Goal: Task Accomplishment & Management: Manage account settings

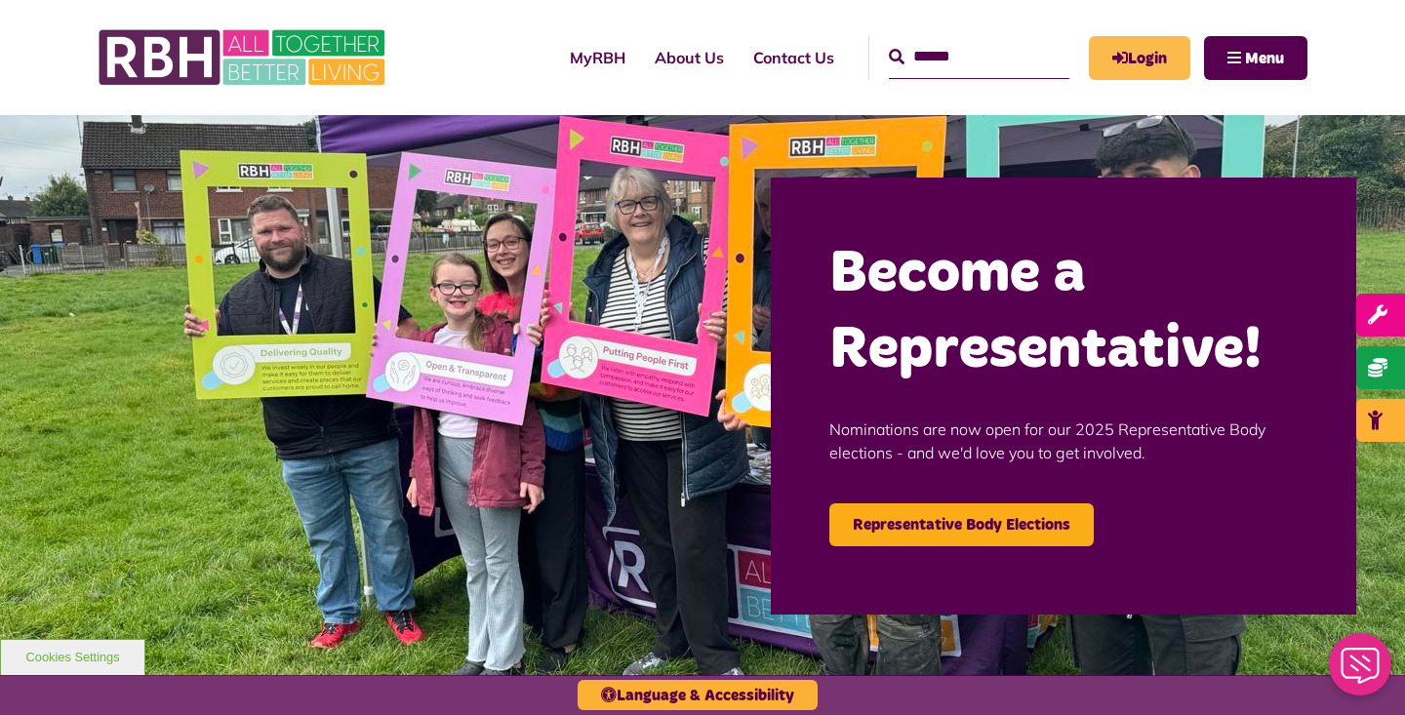
click at [1125, 53] on link "Login" at bounding box center [1140, 58] width 102 height 44
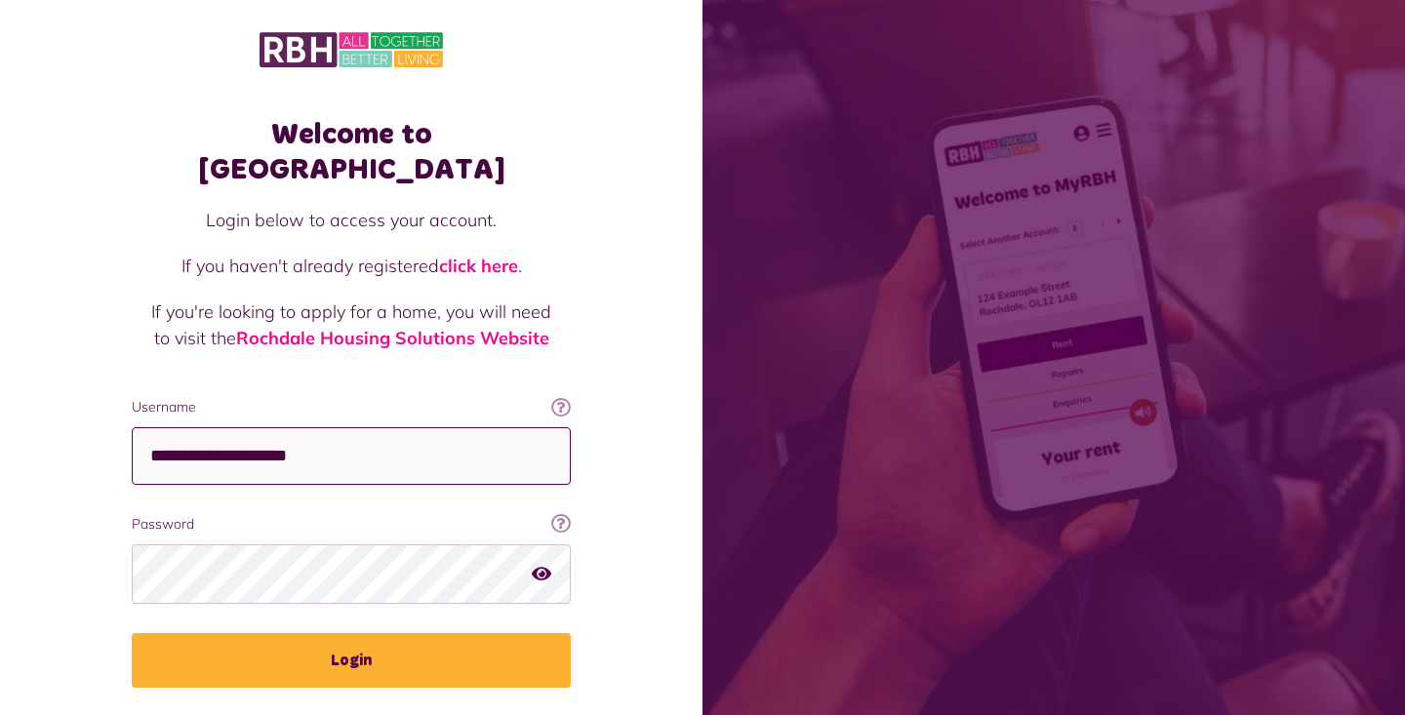
type input "**********"
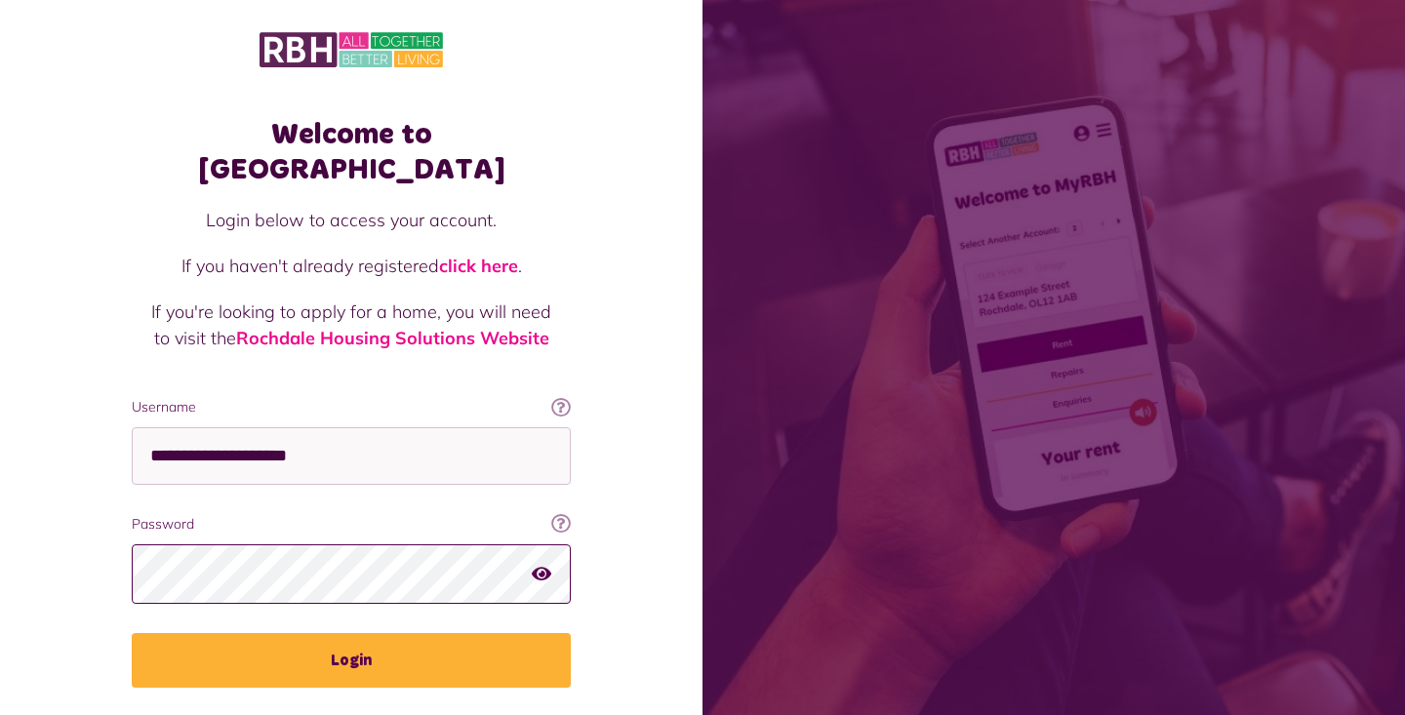
click at [351, 633] on button "Login" at bounding box center [351, 660] width 439 height 55
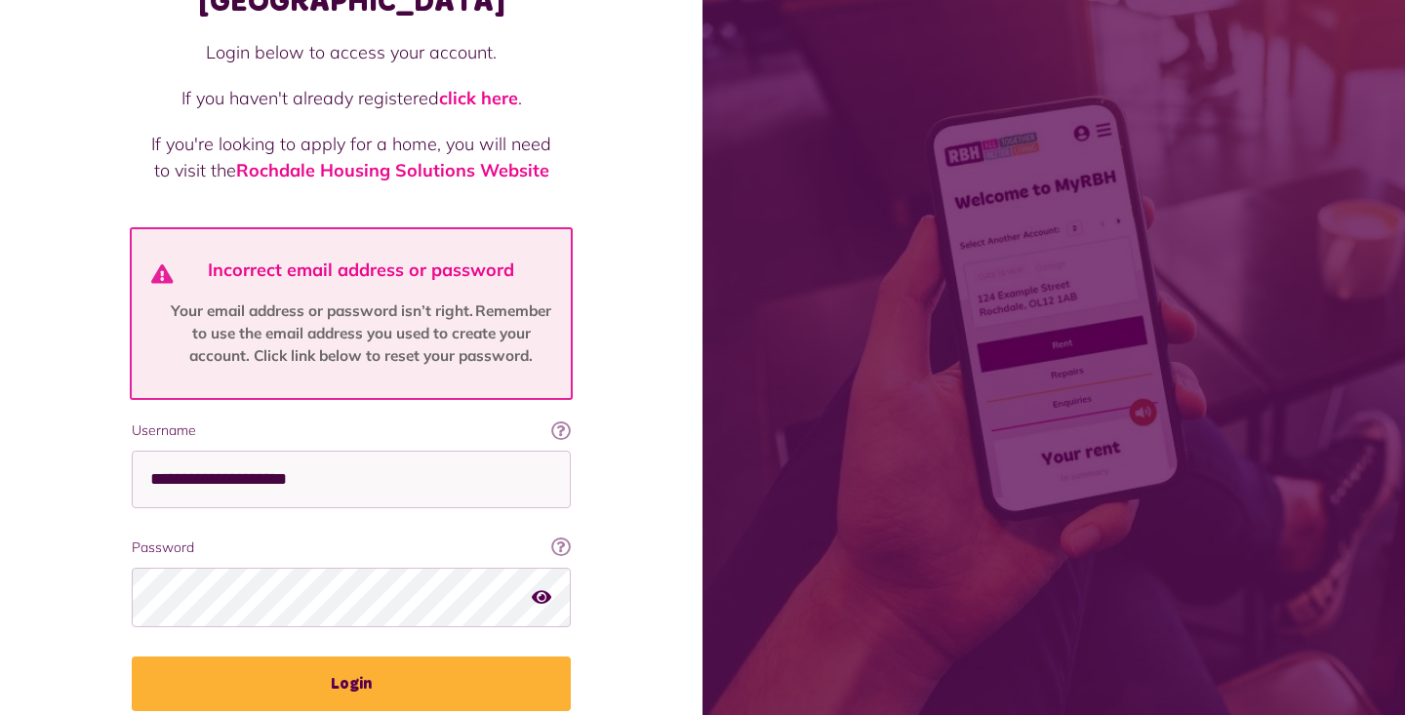
scroll to position [179, 0]
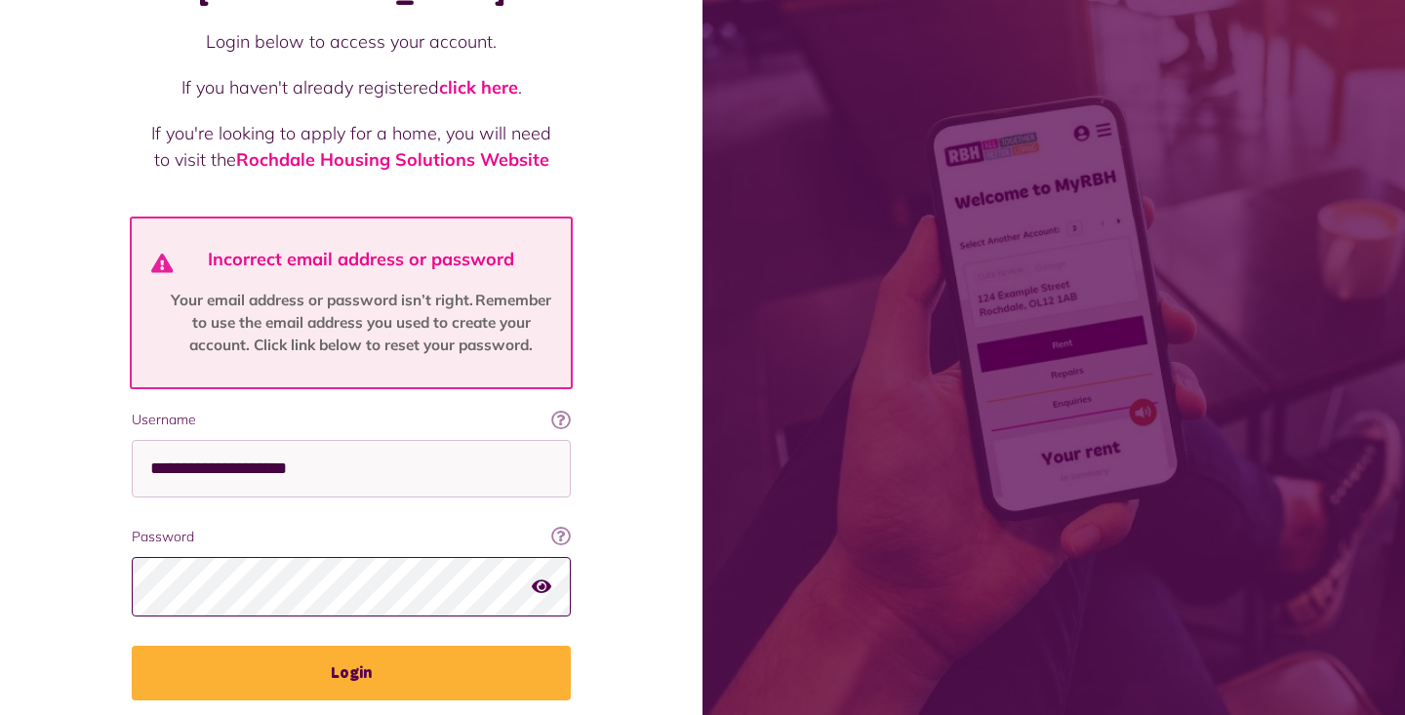
click at [351, 646] on button "Login" at bounding box center [351, 673] width 439 height 55
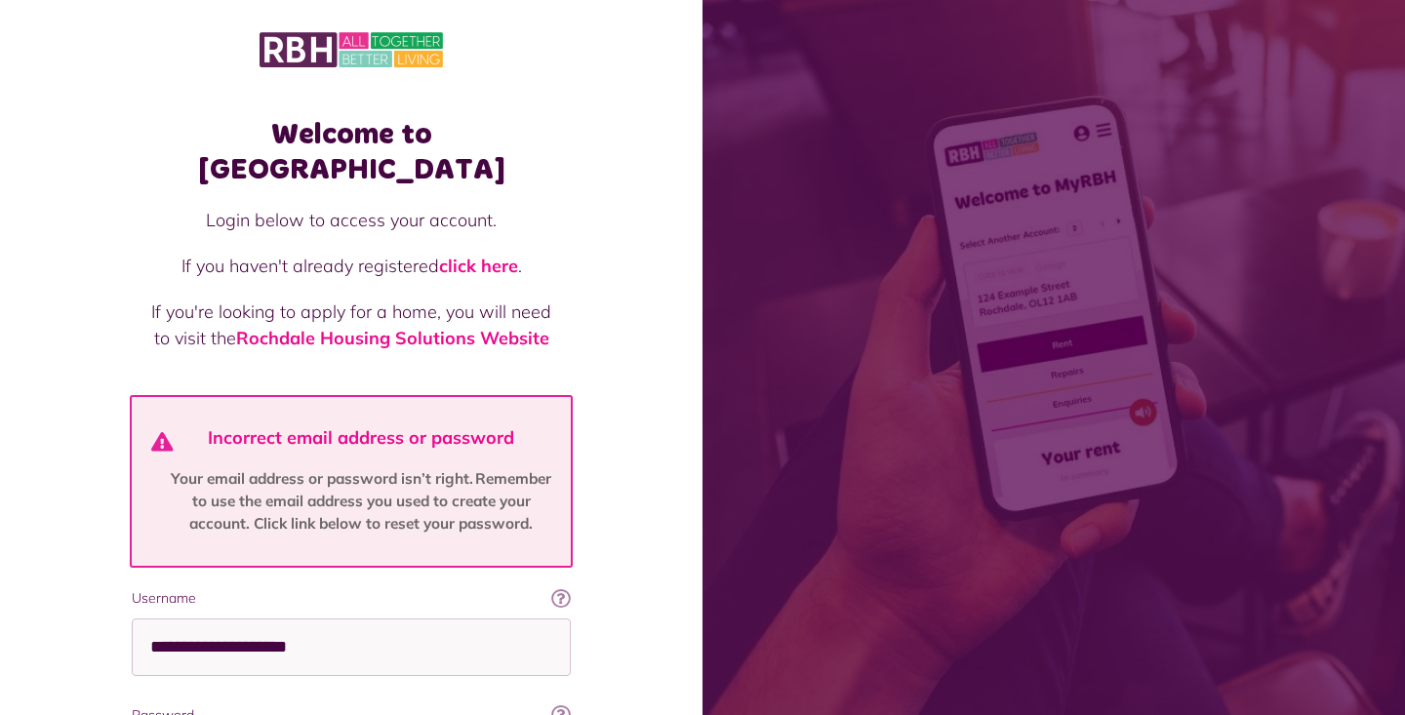
scroll to position [227, 0]
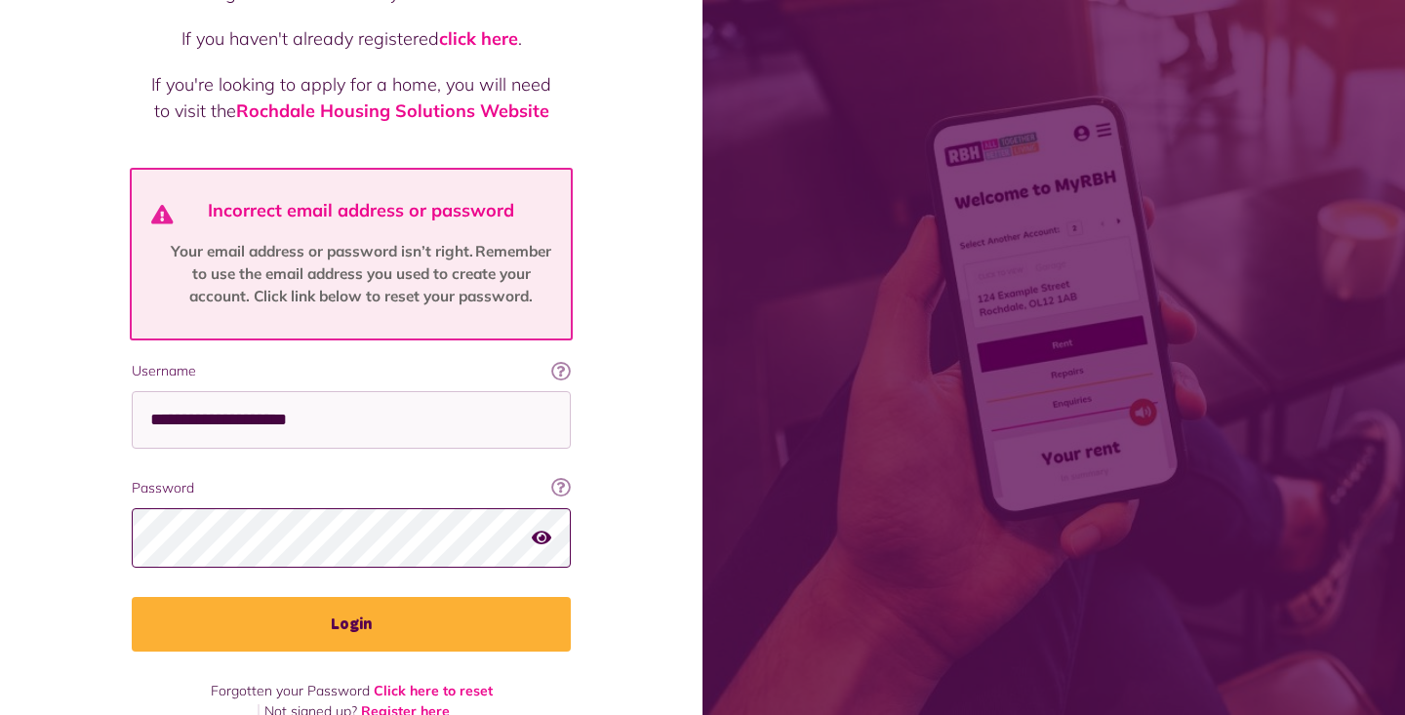
click at [319, 710] on div "Welcome to MyRBH Login below to access your account. If you haven't already reg…" at bounding box center [351, 262] width 703 height 979
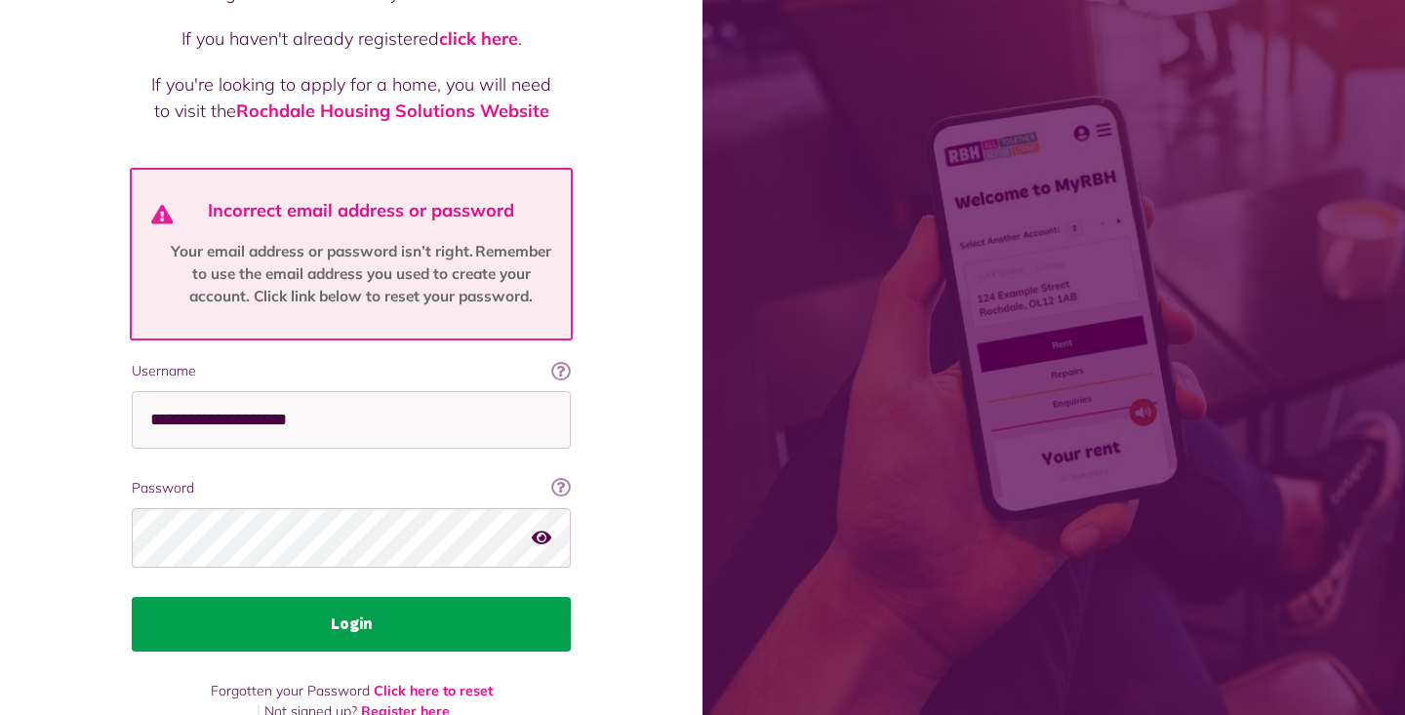
click at [326, 597] on button "Login" at bounding box center [351, 624] width 439 height 55
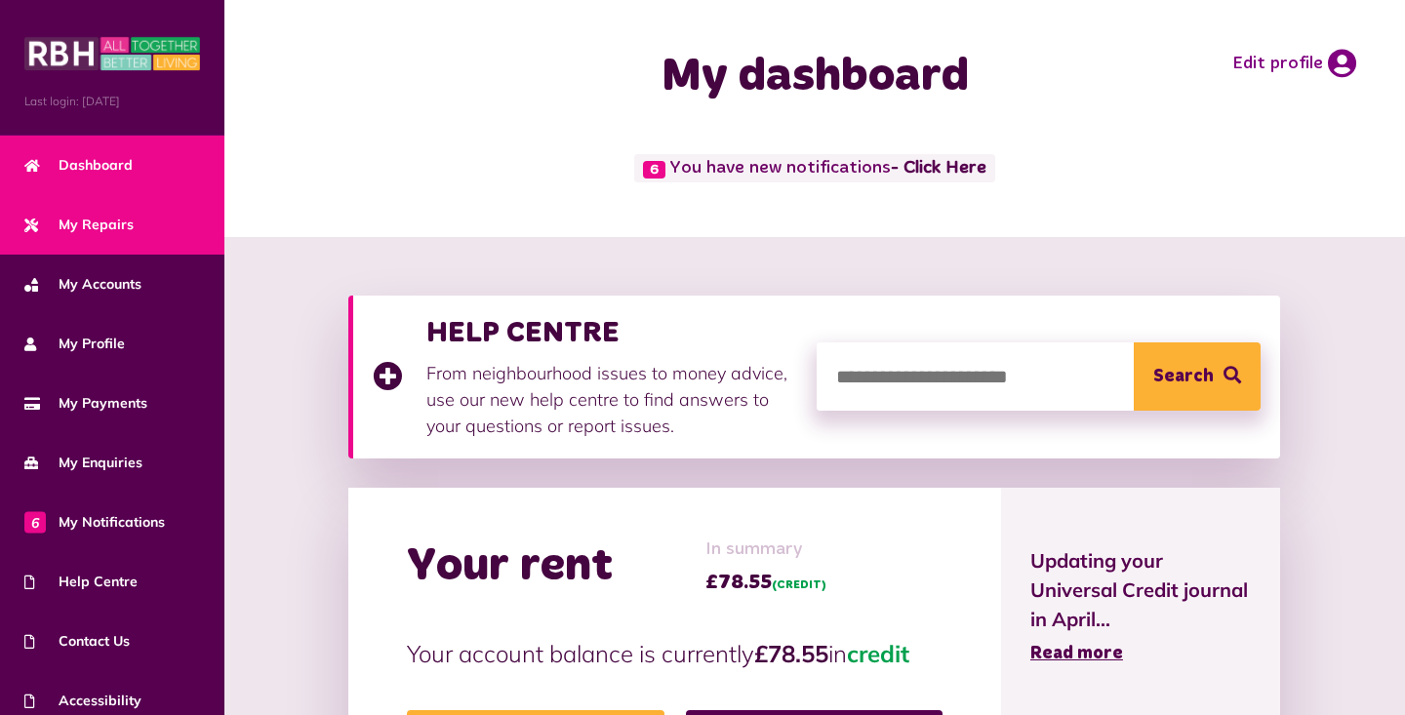
click at [87, 222] on span "My Repairs" at bounding box center [78, 225] width 109 height 20
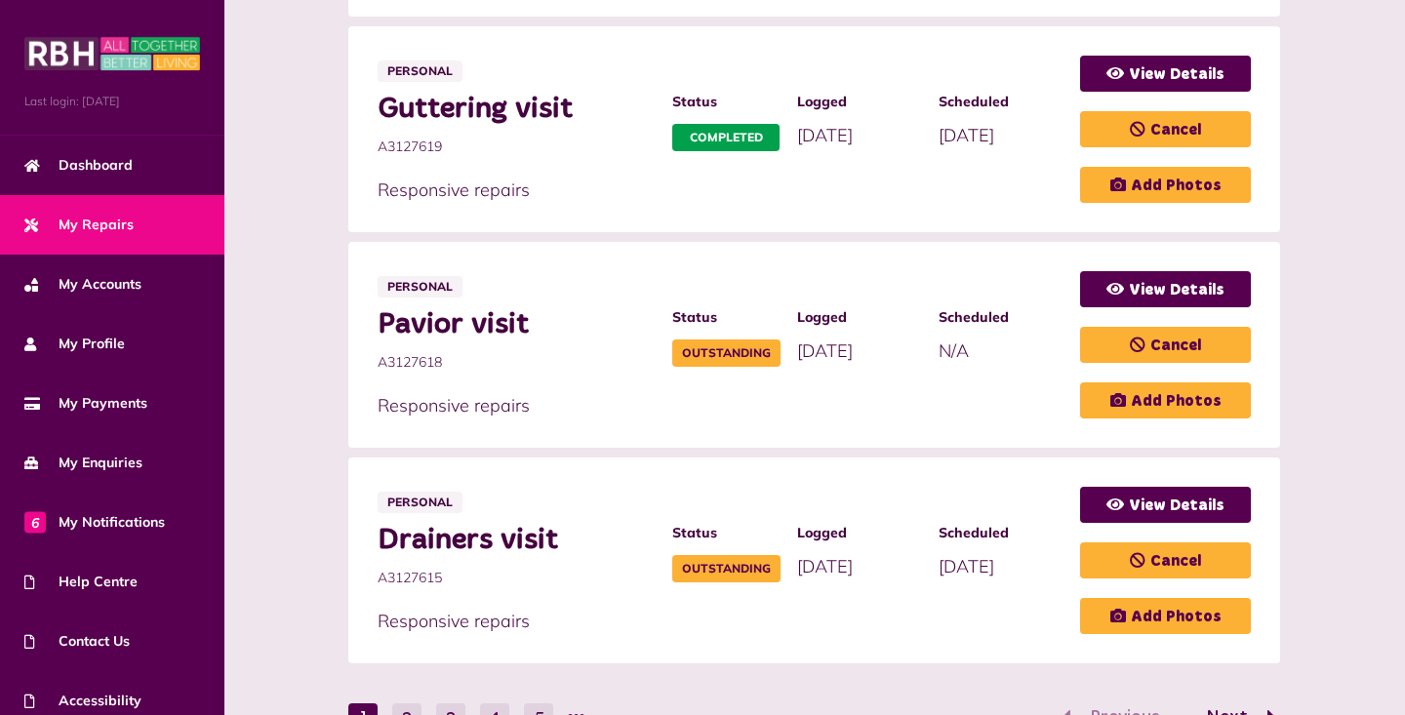
scroll to position [1159, 0]
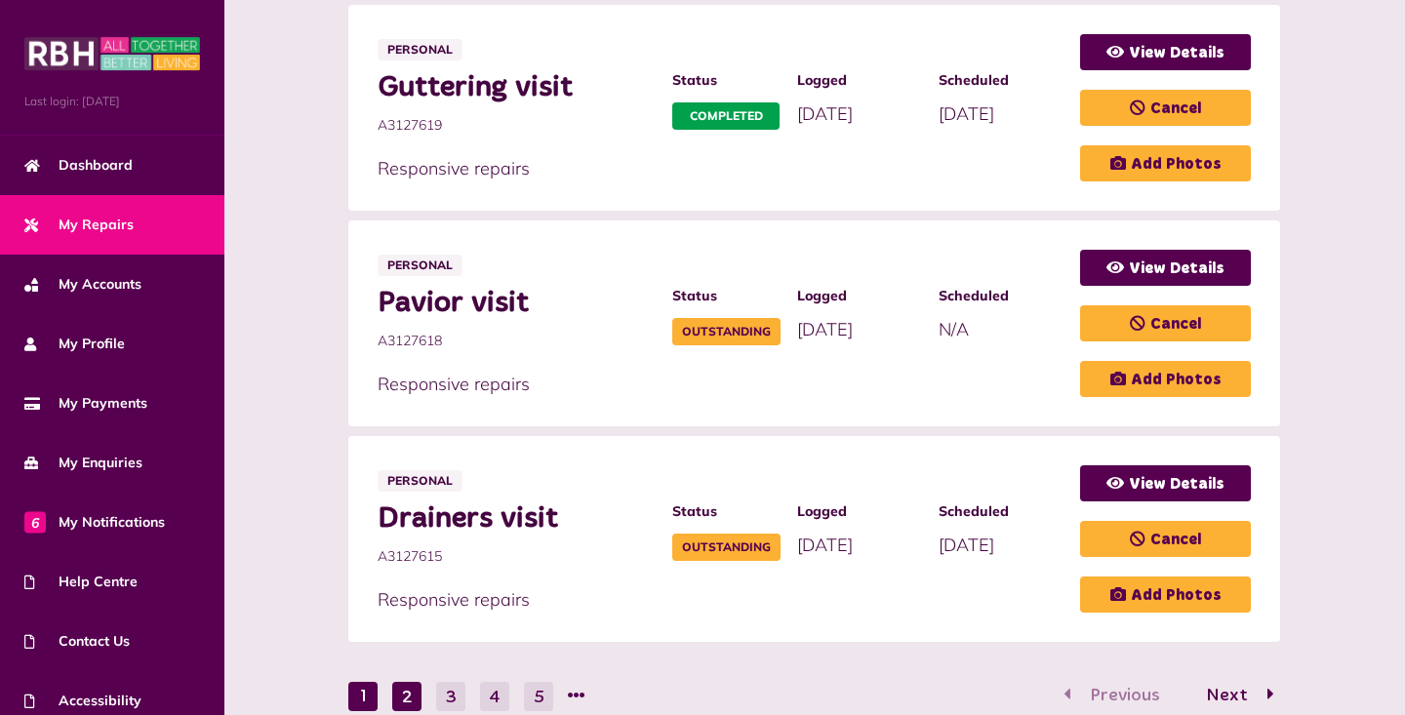
click at [411, 682] on button "2" at bounding box center [406, 696] width 29 height 29
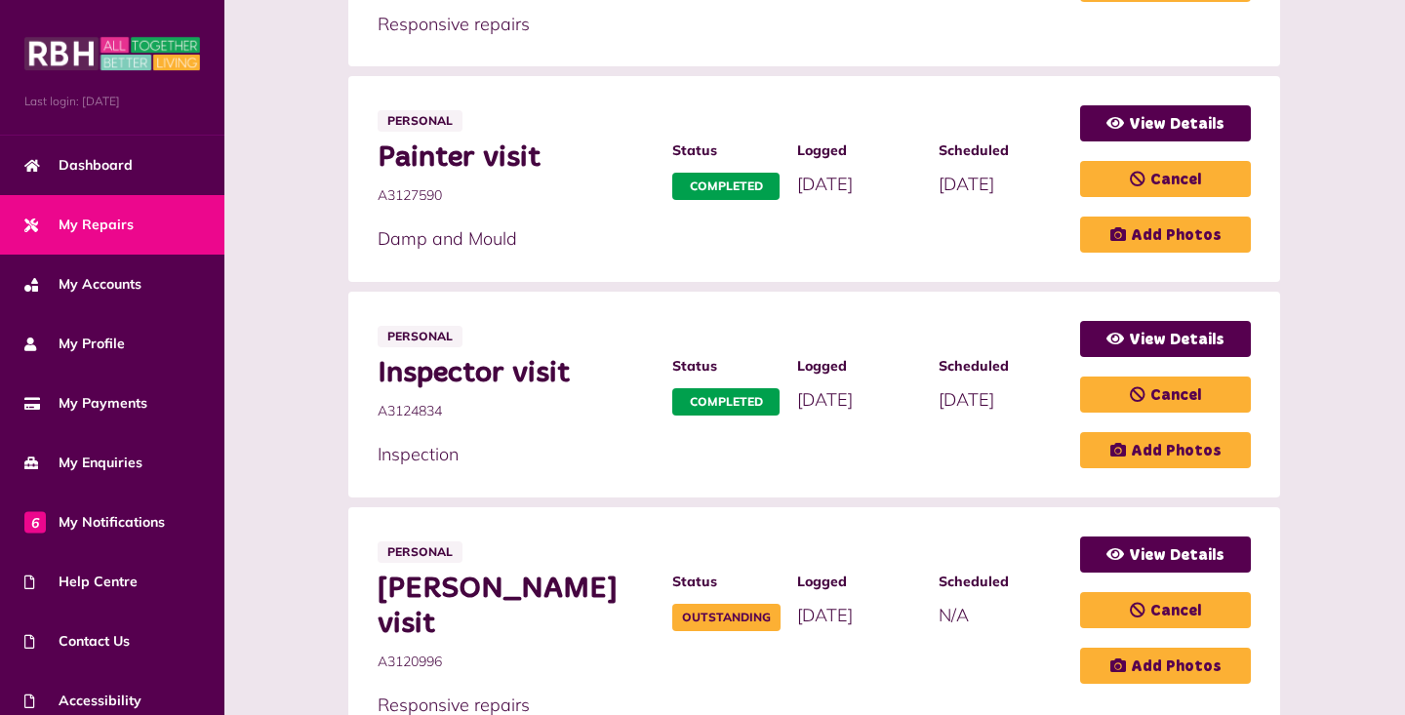
scroll to position [1167, 0]
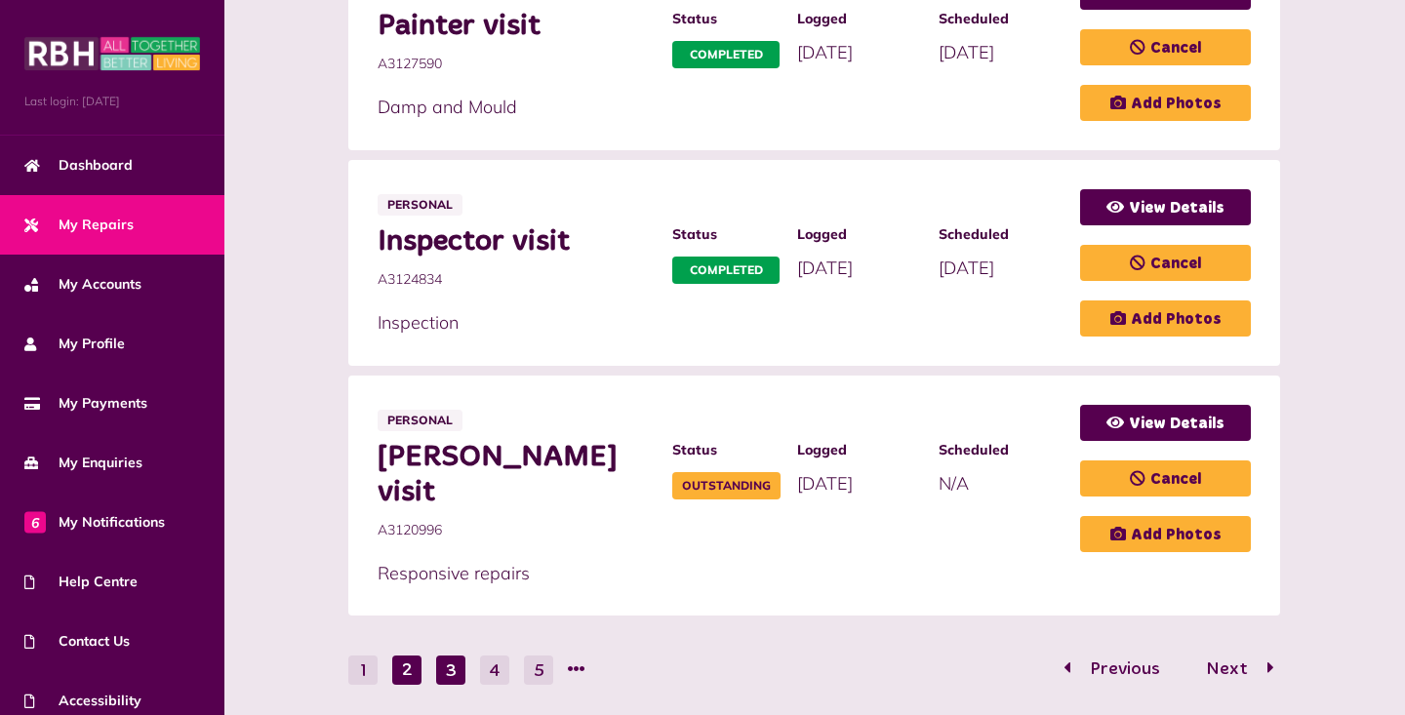
click at [453, 656] on button "3" at bounding box center [450, 670] width 29 height 29
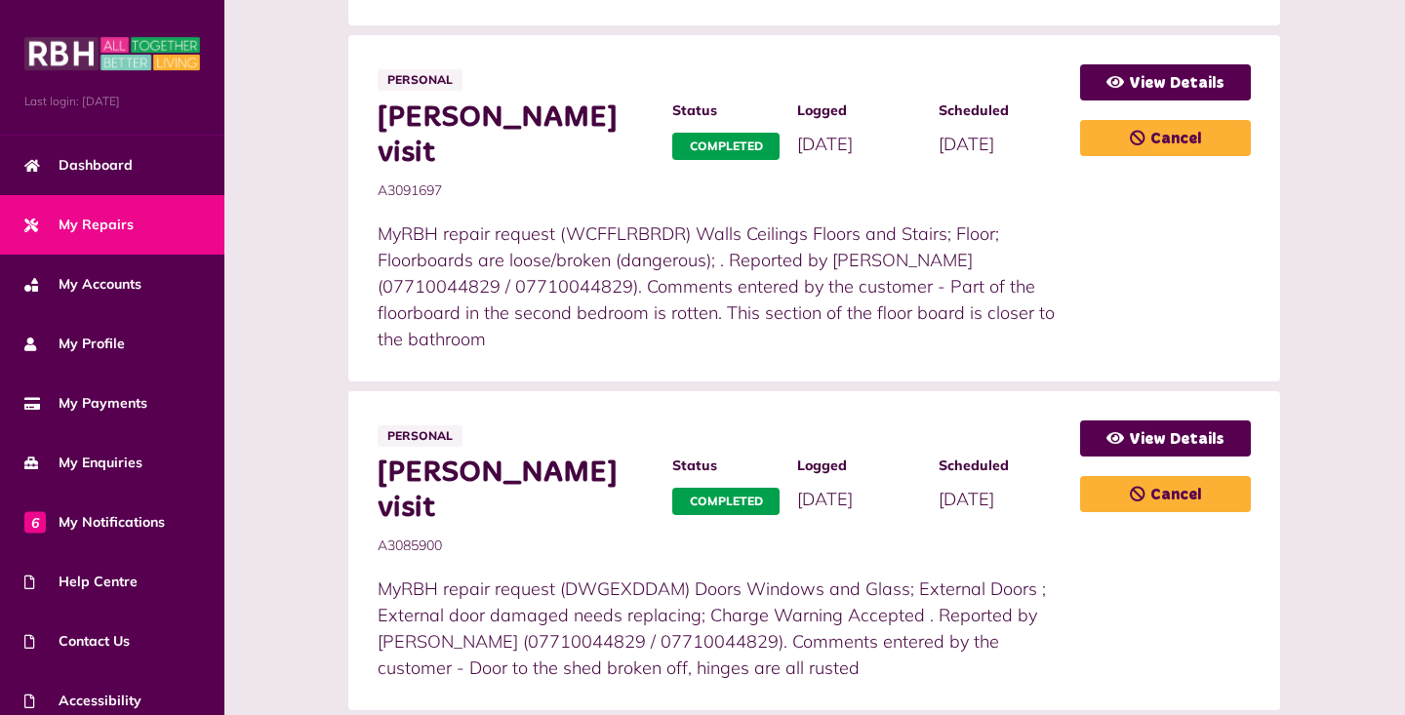
scroll to position [1507, 0]
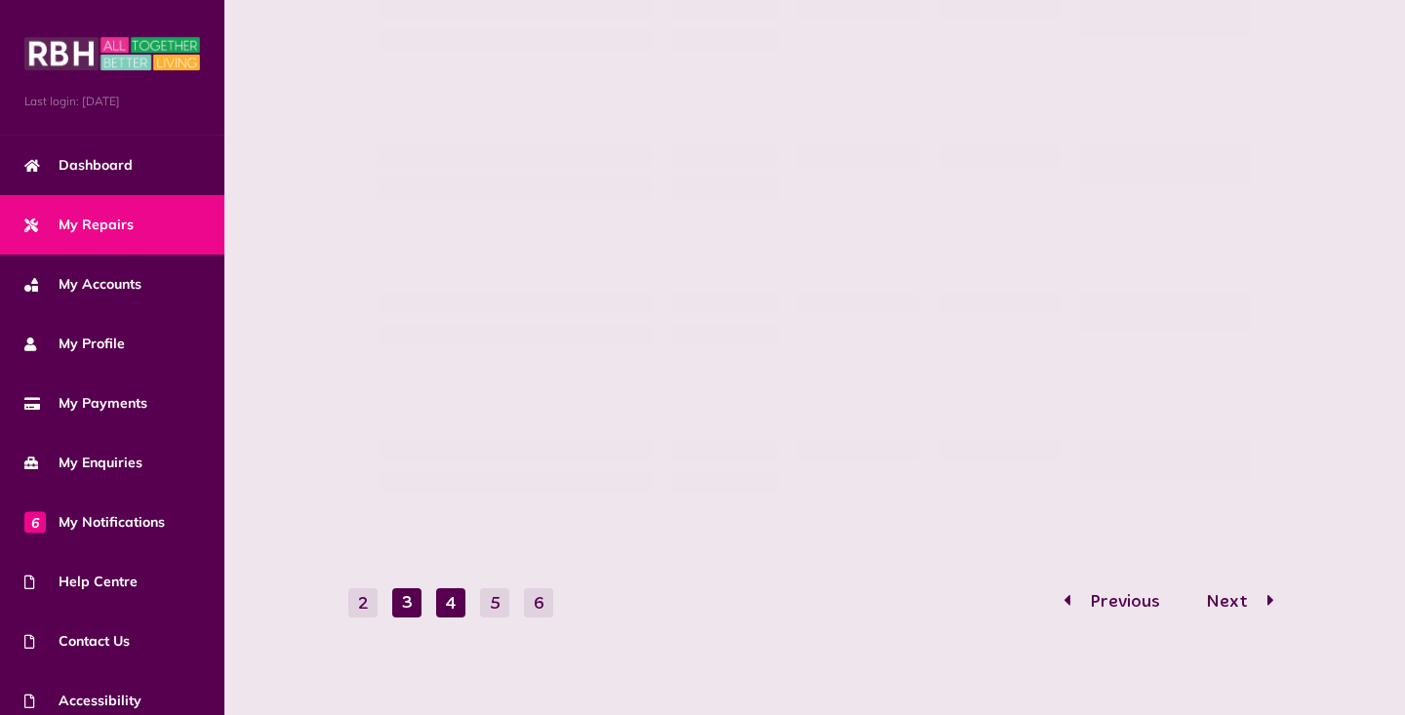
scroll to position [756, 0]
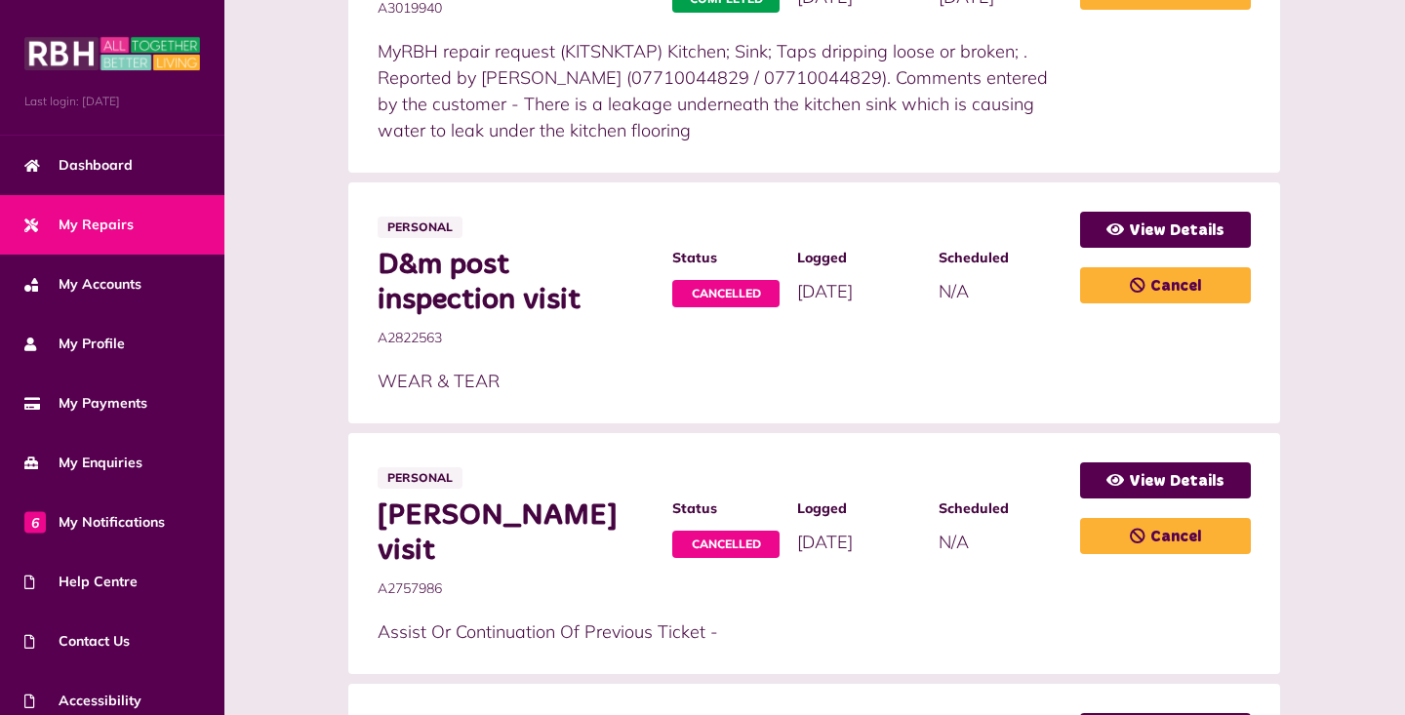
drag, startPoint x: 1355, startPoint y: 232, endPoint x: 1354, endPoint y: 218, distance: 14.7
click at [1355, 231] on div "**********" at bounding box center [815, 501] width 1142 height 1932
click at [398, 247] on div "Personal D&m post inspection visit A2822563 Status Cancelled Logged 08/03/2024" at bounding box center [729, 303] width 703 height 183
click at [282, 245] on div "**********" at bounding box center [815, 501] width 1142 height 1932
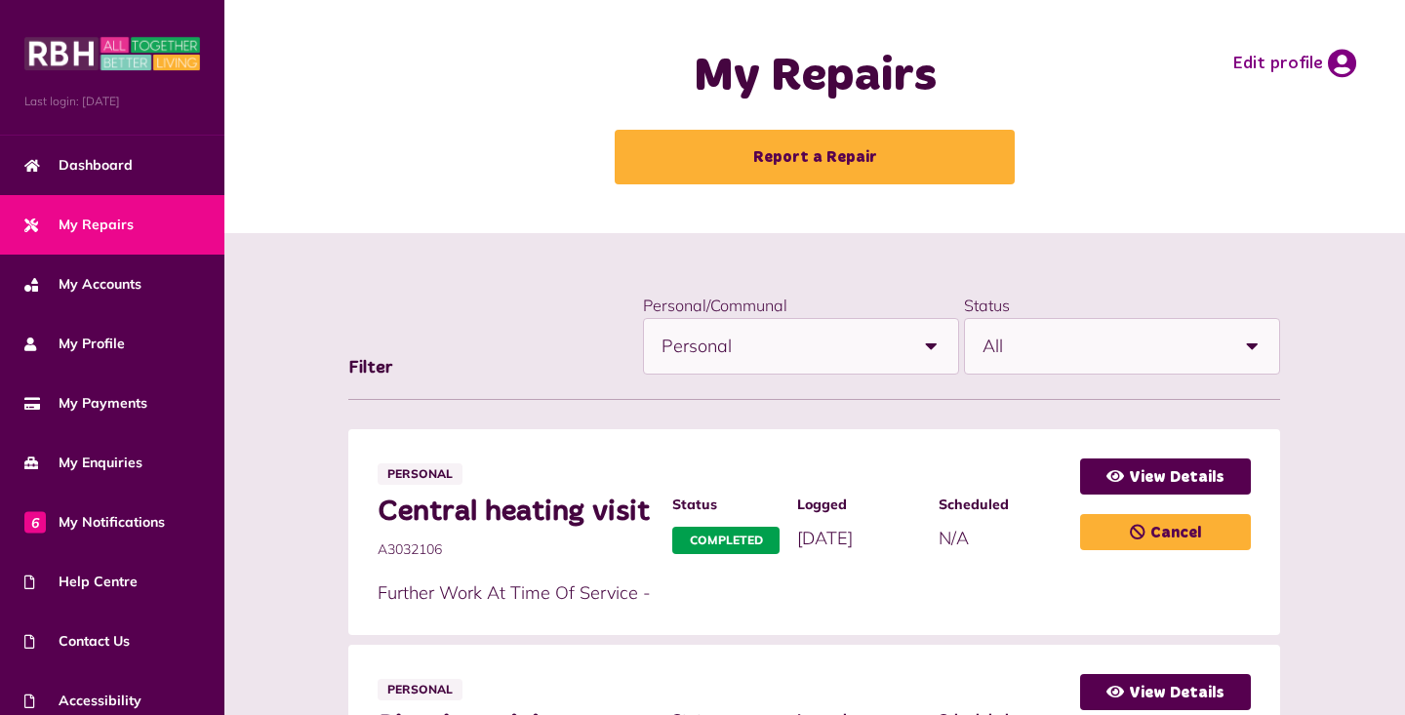
scroll to position [0, 0]
click at [1342, 66] on icon at bounding box center [1342, 63] width 28 height 29
